Goal: Find specific page/section: Find specific page/section

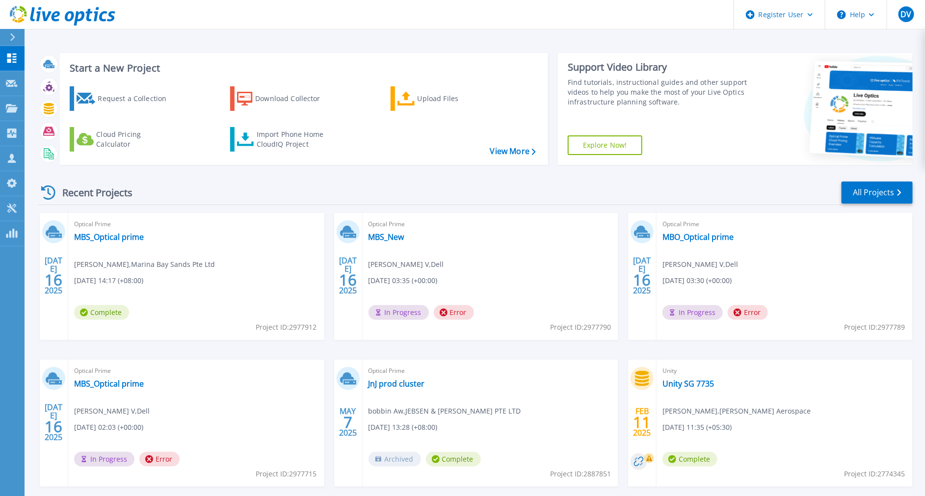
click at [7, 33] on button at bounding box center [12, 37] width 25 height 17
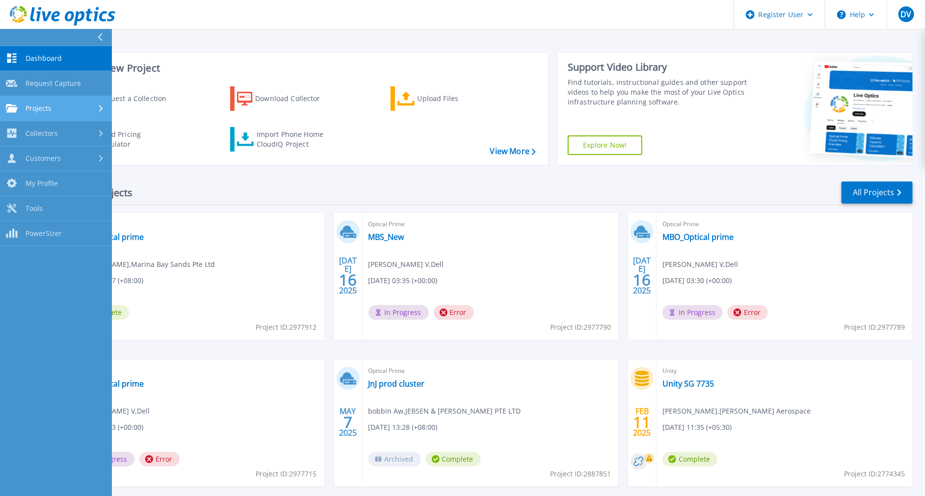
click at [29, 111] on span "Projects" at bounding box center [39, 108] width 26 height 9
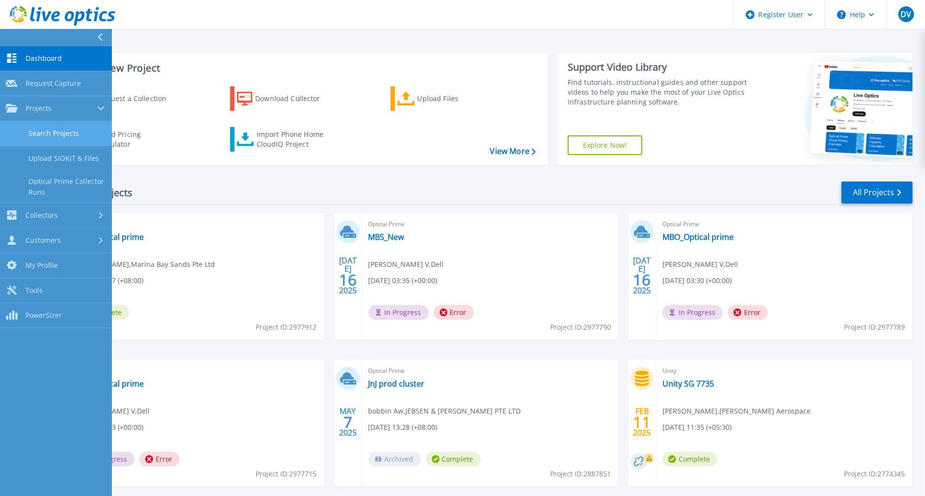
click at [50, 140] on link "Search Projects" at bounding box center [56, 133] width 112 height 25
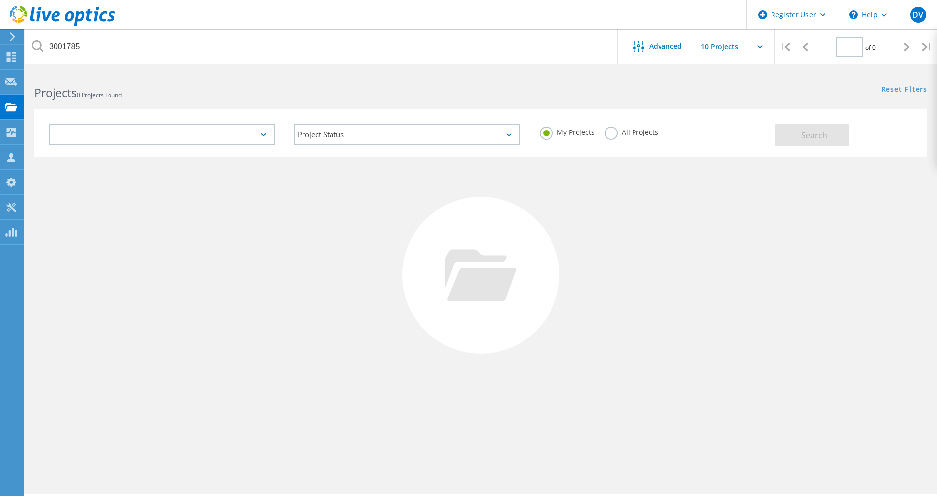
type input "1"
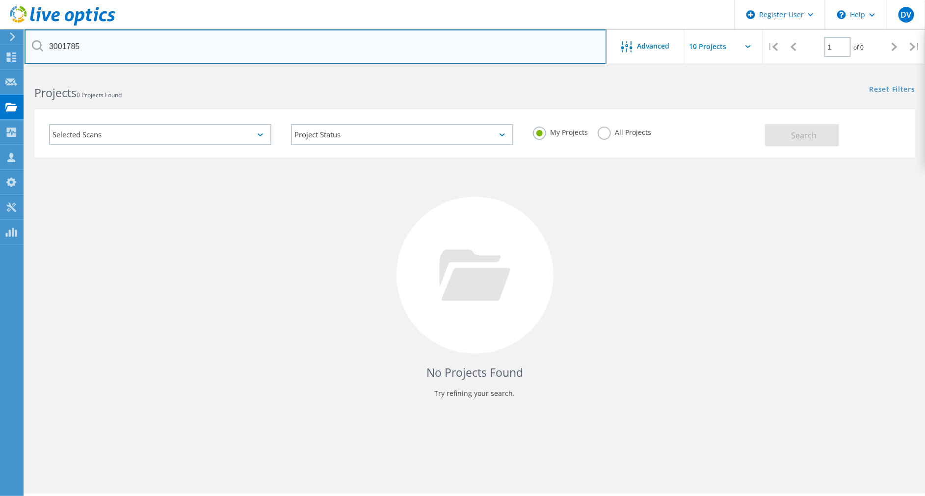
click at [86, 40] on input "3001785" at bounding box center [316, 46] width 582 height 34
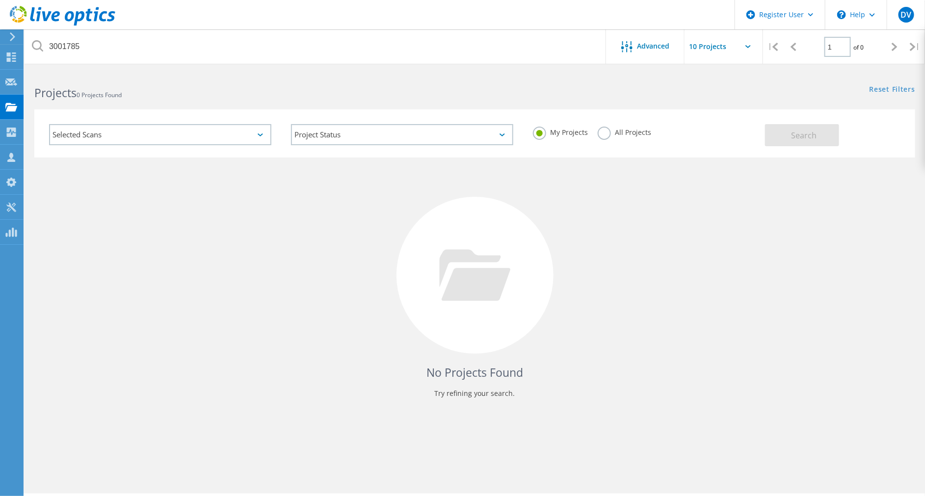
click at [599, 127] on label "All Projects" at bounding box center [625, 131] width 54 height 9
click at [0, 0] on input "All Projects" at bounding box center [0, 0] width 0 height 0
click at [823, 138] on button "Search" at bounding box center [802, 135] width 74 height 22
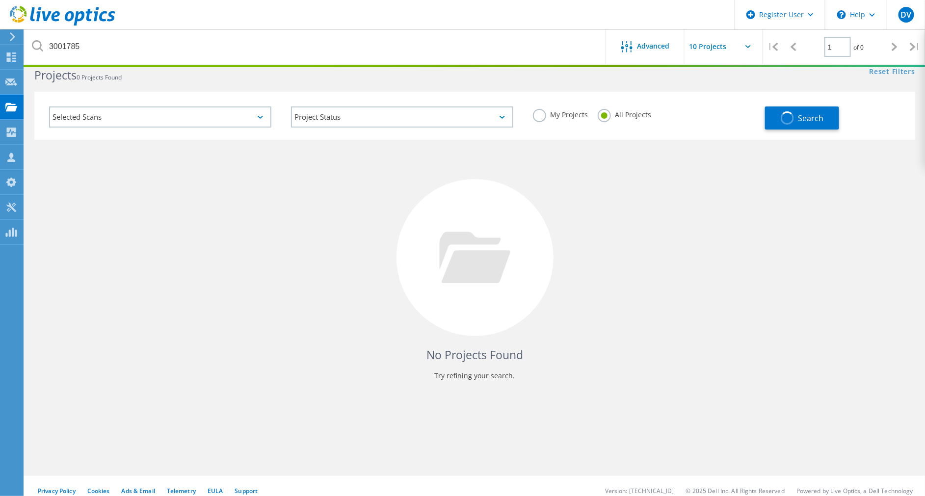
scroll to position [27, 0]
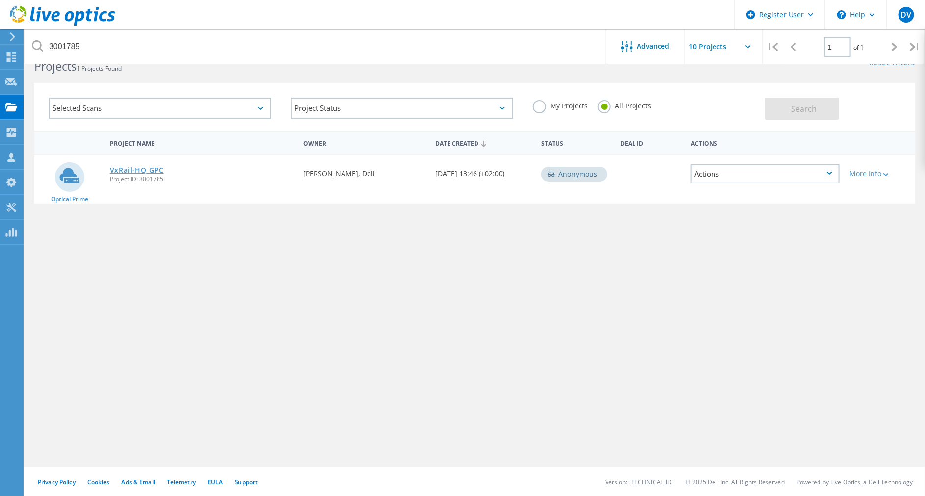
click at [125, 171] on link "VxRail-HQ GPC" at bounding box center [137, 170] width 54 height 7
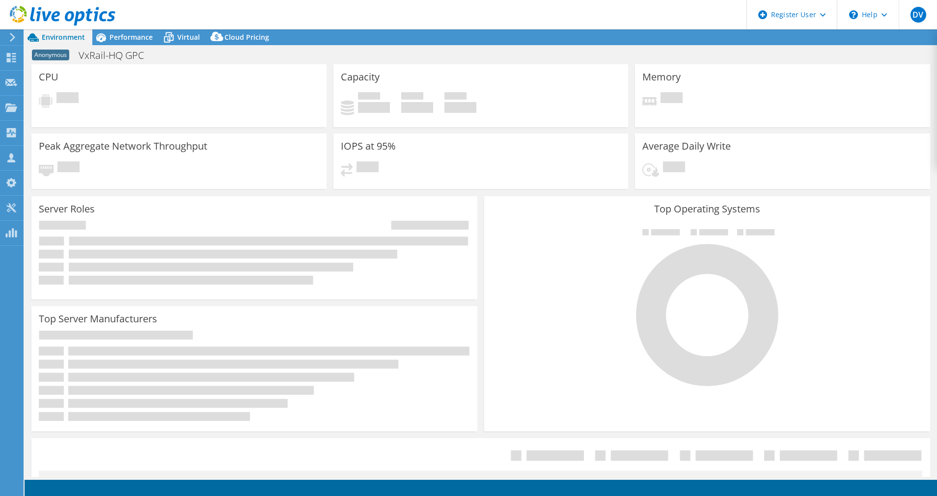
scroll to position [214, 0]
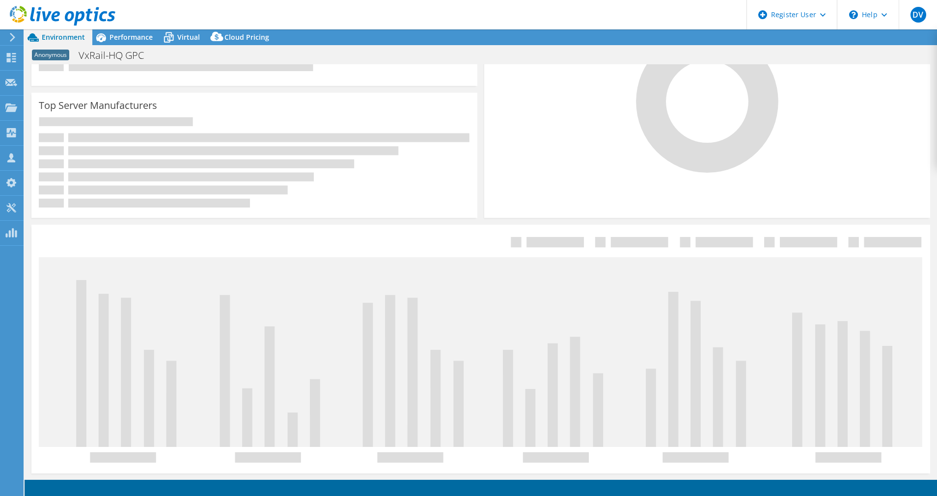
select select "Tokyo"
select select "JPY"
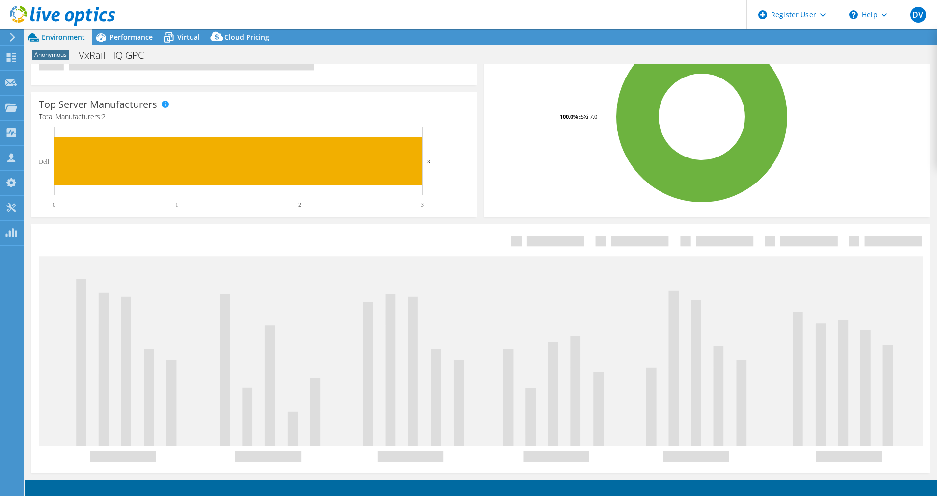
scroll to position [159, 0]
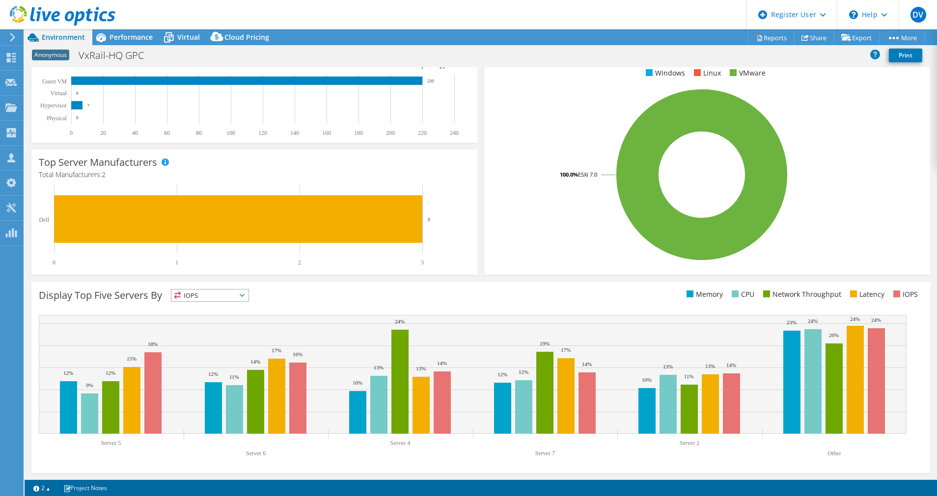
click at [9, 37] on icon at bounding box center [12, 37] width 7 height 9
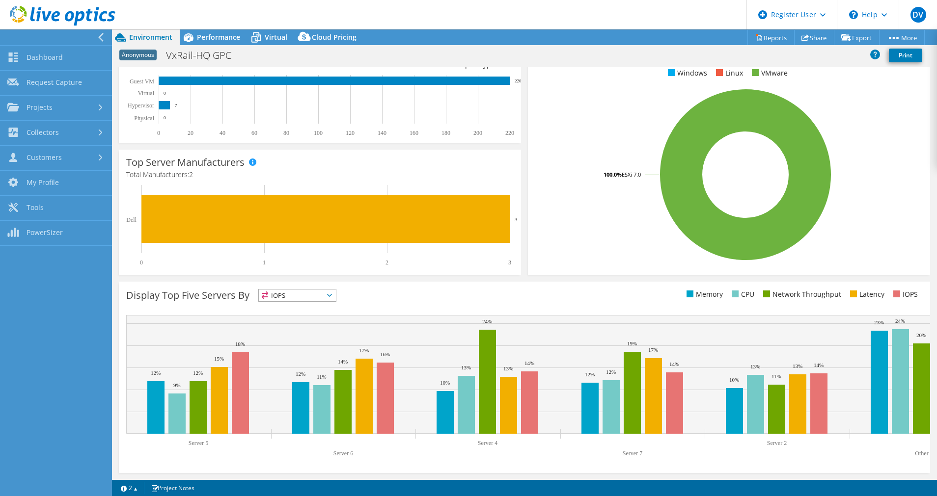
scroll to position [166, 0]
click at [102, 37] on icon at bounding box center [100, 37] width 7 height 9
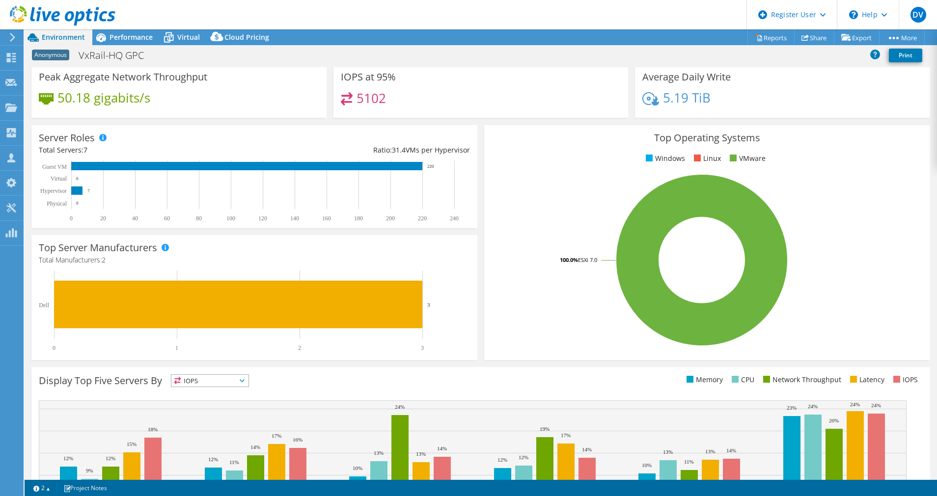
scroll to position [0, 0]
